Goal: Book appointment/travel/reservation

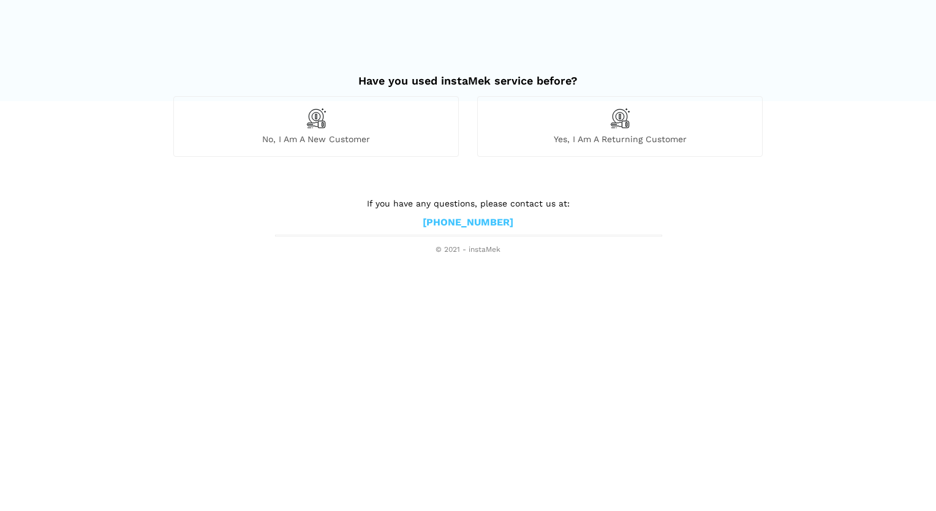
click at [318, 111] on img at bounding box center [316, 118] width 21 height 21
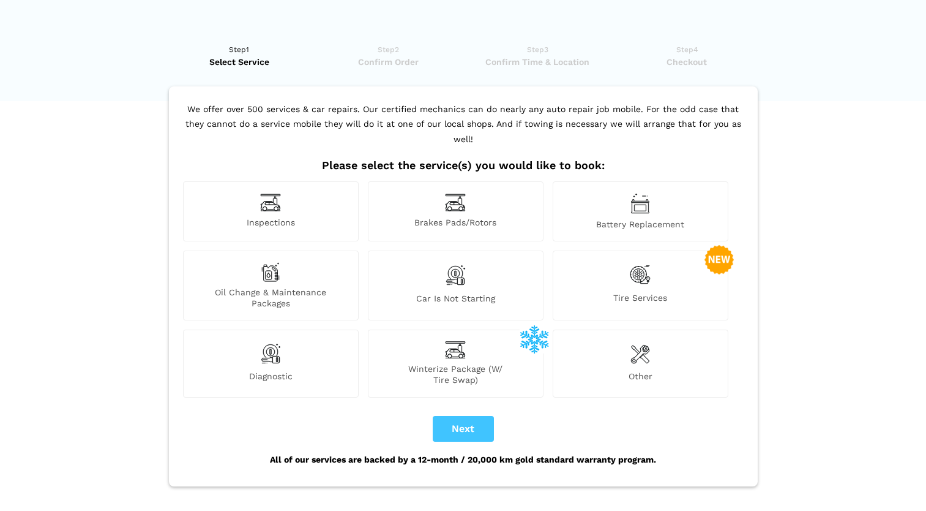
click at [651, 262] on img at bounding box center [640, 274] width 21 height 25
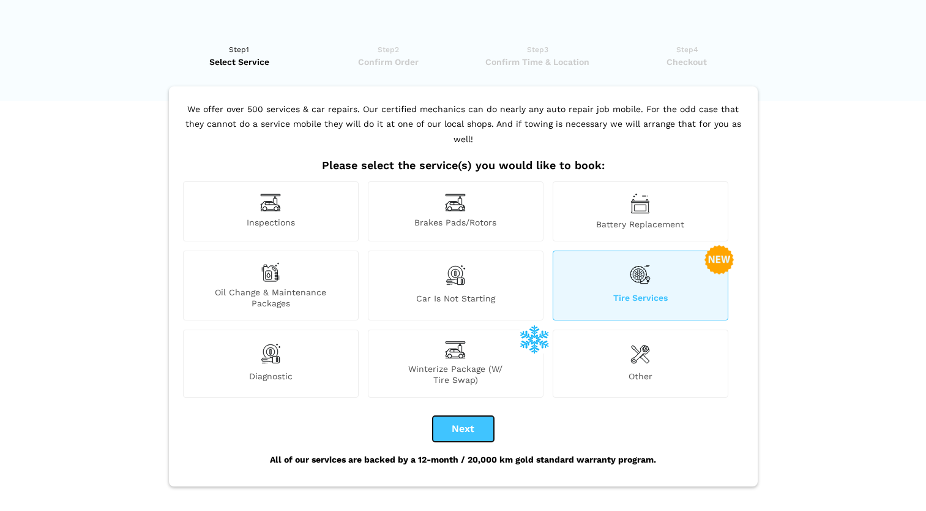
click at [465, 416] on button "Next" at bounding box center [463, 429] width 61 height 26
checkbox input "true"
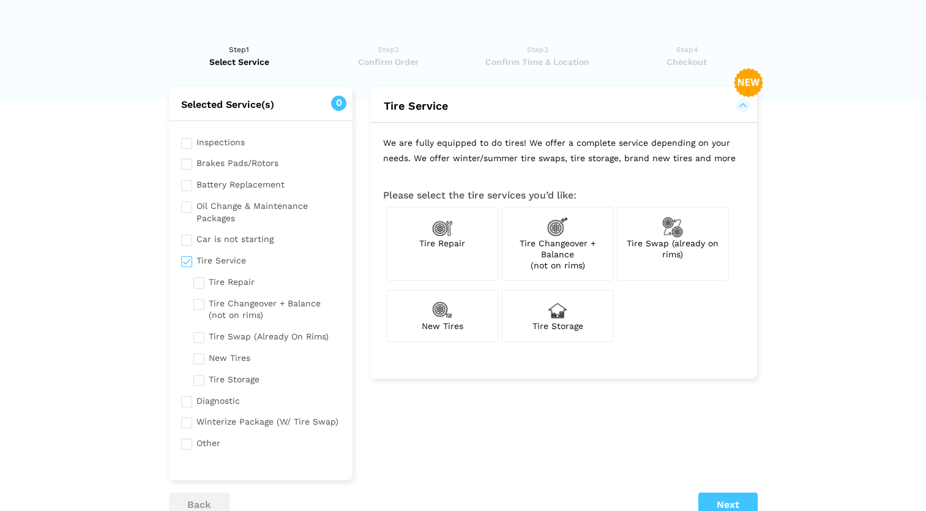
click at [669, 260] on div "Tire Swap (already on rims)" at bounding box center [673, 244] width 112 height 74
checkbox input "true"
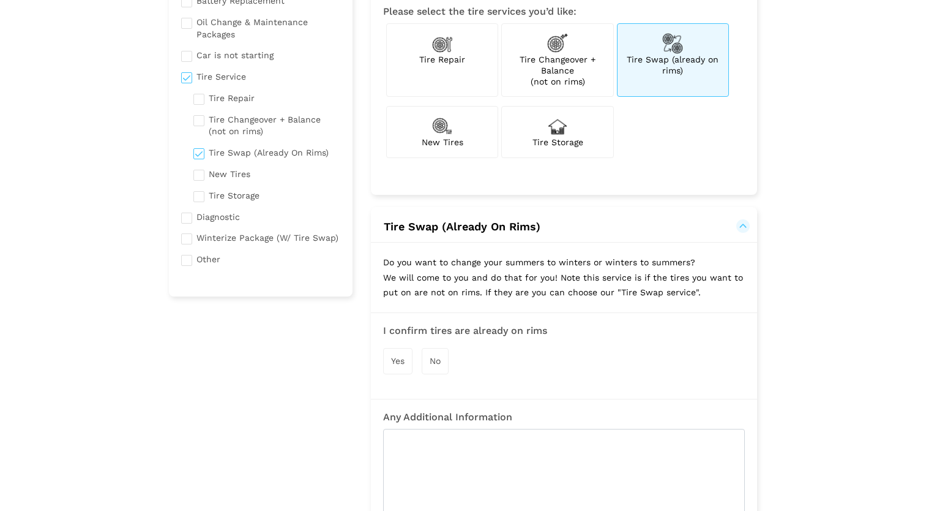
scroll to position [245, 0]
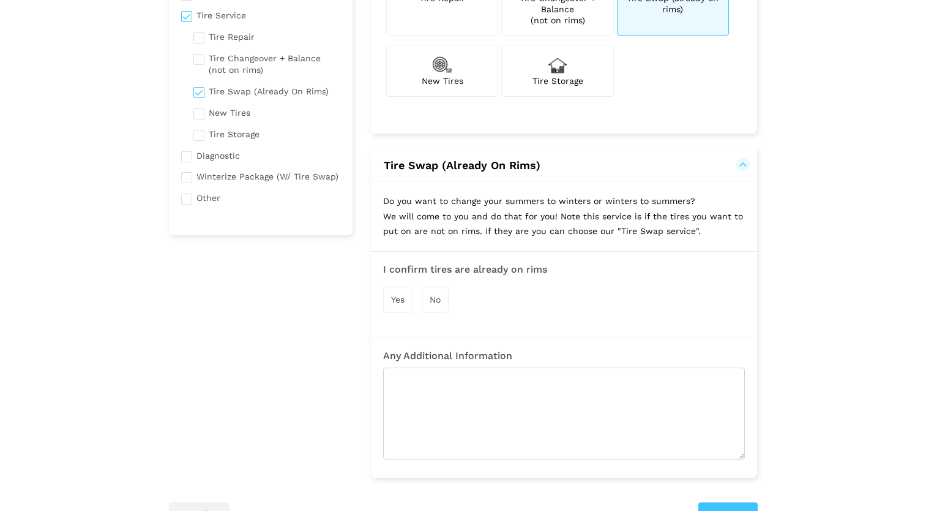
click at [398, 299] on span "Yes" at bounding box center [397, 300] width 13 height 10
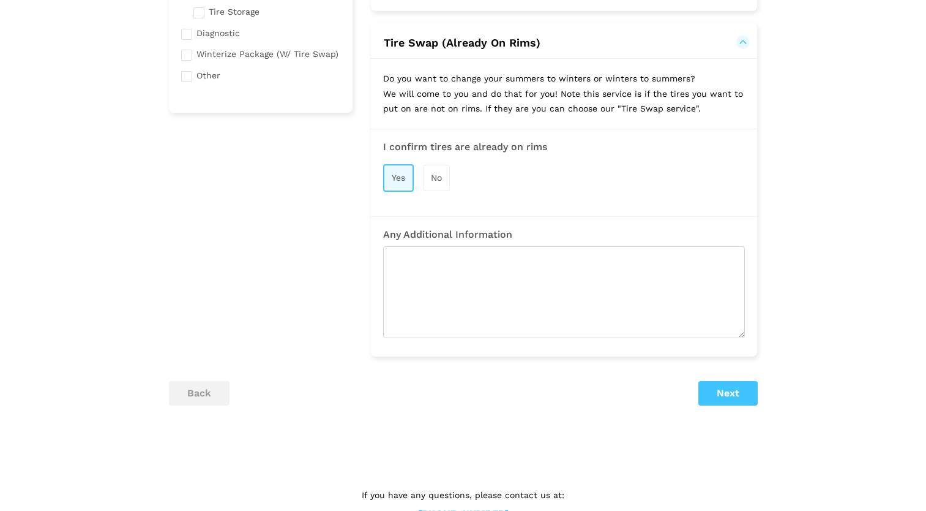
scroll to position [404, 0]
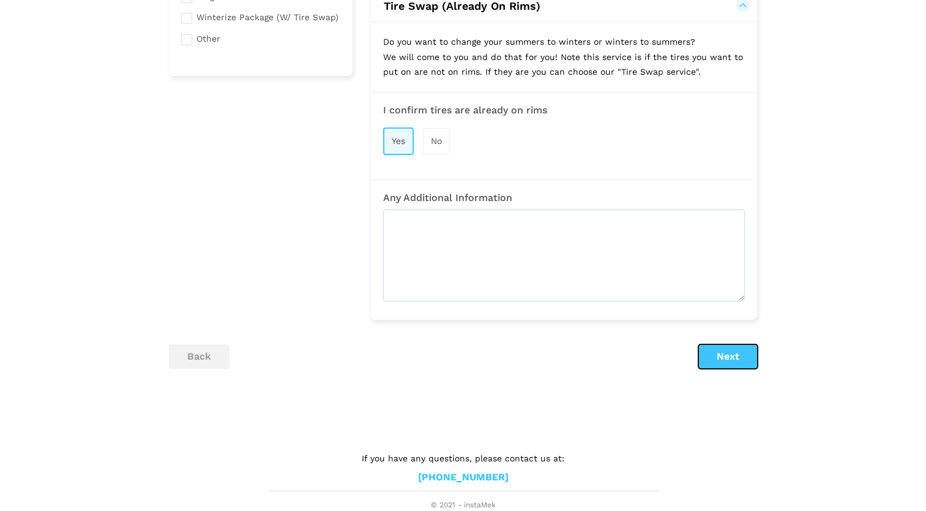
click at [753, 359] on button "Next" at bounding box center [728, 356] width 59 height 24
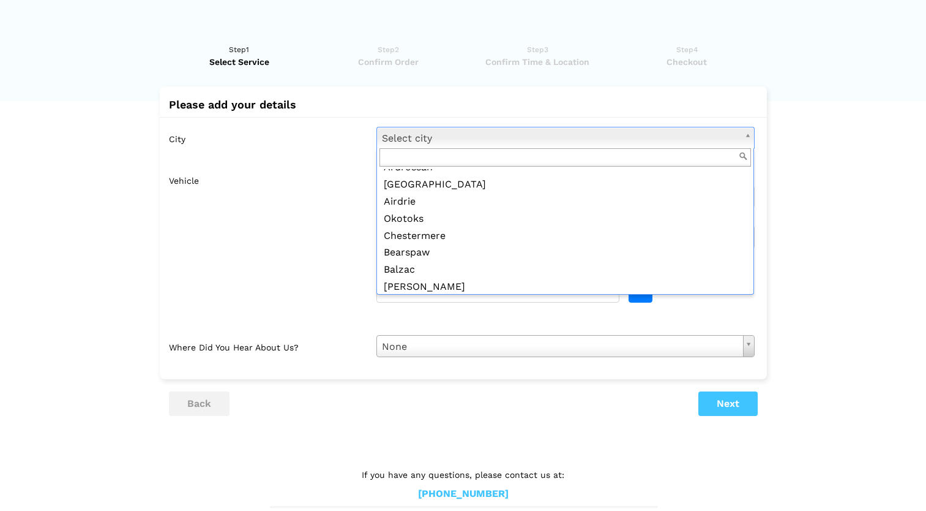
scroll to position [170, 0]
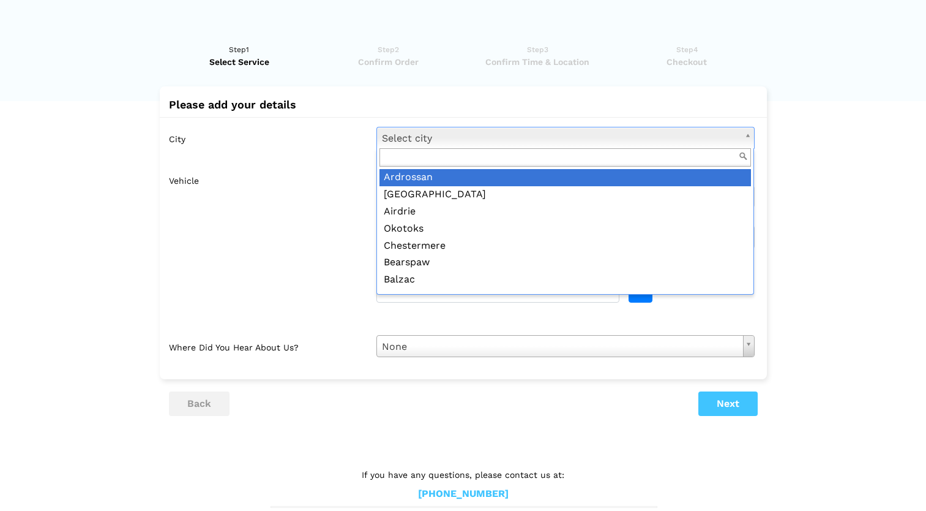
click at [577, 156] on input "text" at bounding box center [566, 157] width 372 height 19
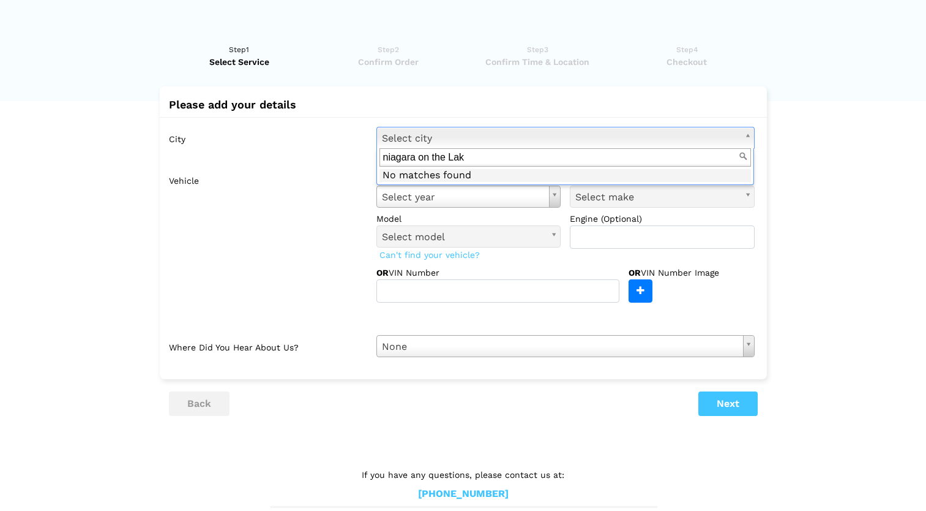
type input "niagara on the Lake"
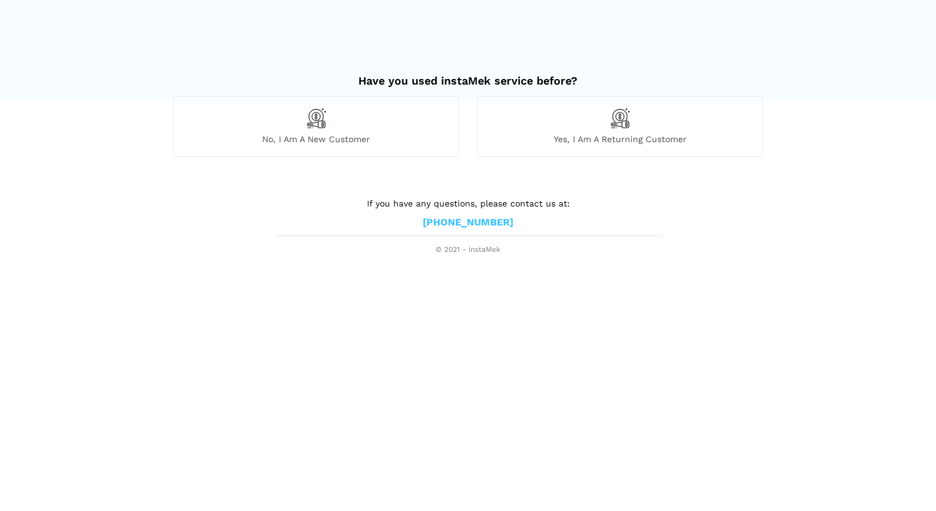
click at [324, 131] on div "No, I am a new customer" at bounding box center [315, 126] width 285 height 60
